Goal: Task Accomplishment & Management: Manage account settings

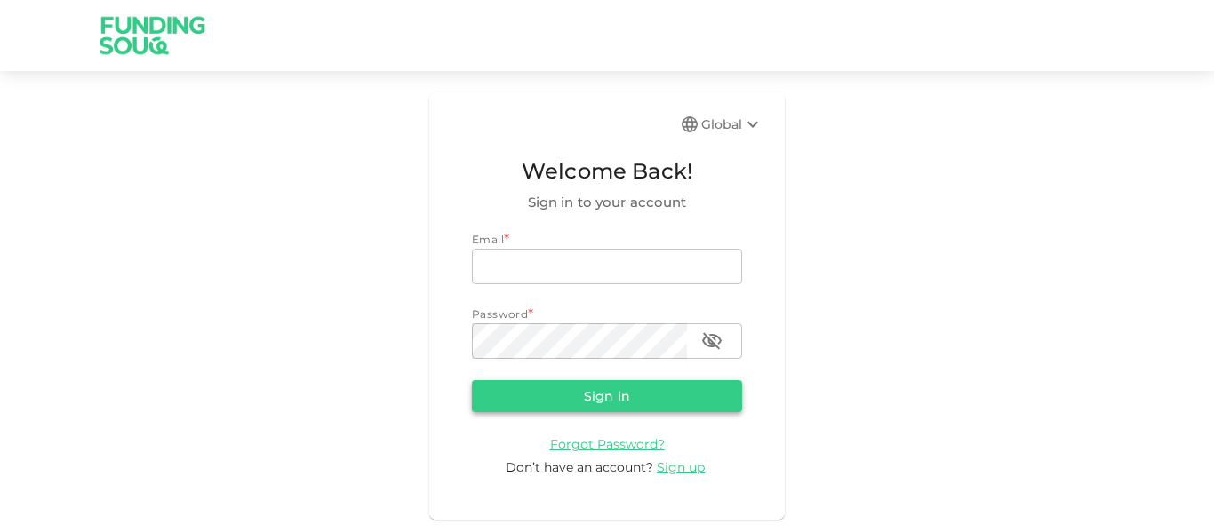
type input "[EMAIL_ADDRESS][PERSON_NAME][DOMAIN_NAME]"
click at [569, 388] on button "Sign in" at bounding box center [607, 396] width 270 height 32
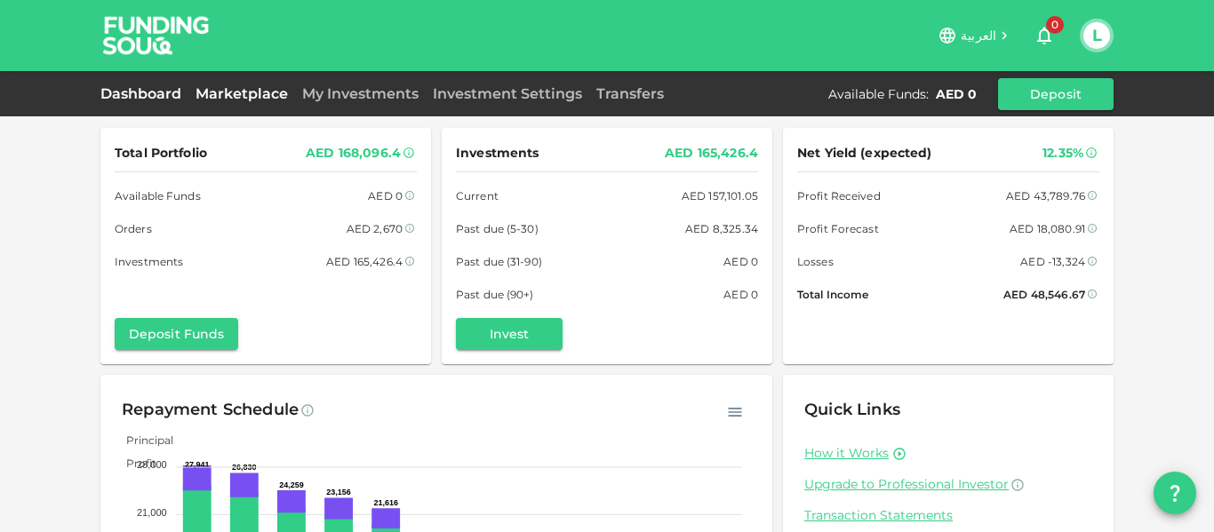
click at [238, 94] on link "Marketplace" at bounding box center [241, 93] width 107 height 17
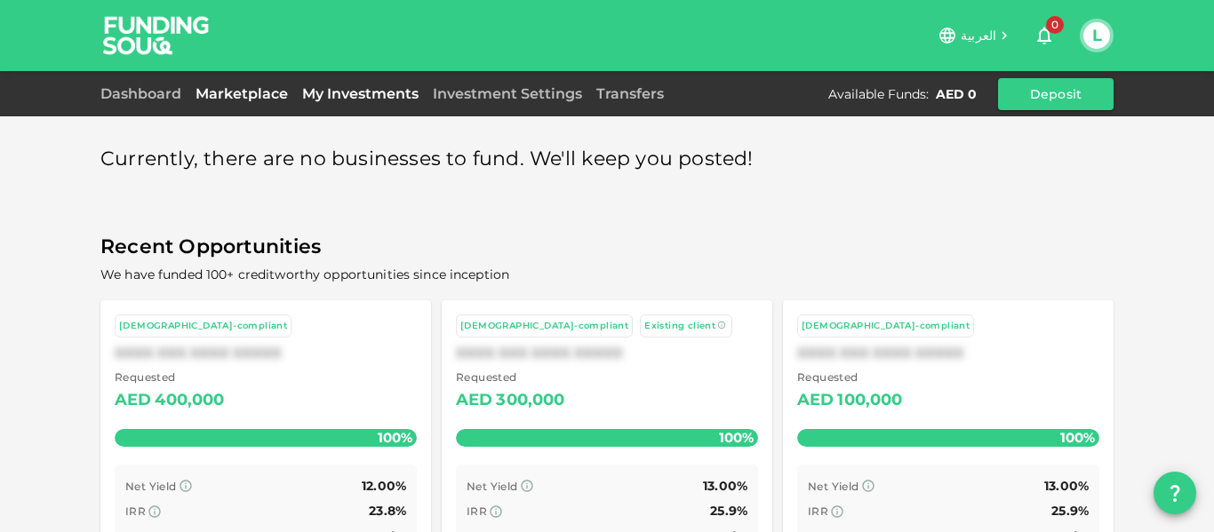
click at [371, 92] on link "My Investments" at bounding box center [360, 93] width 131 height 17
